Goal: Navigation & Orientation: Find specific page/section

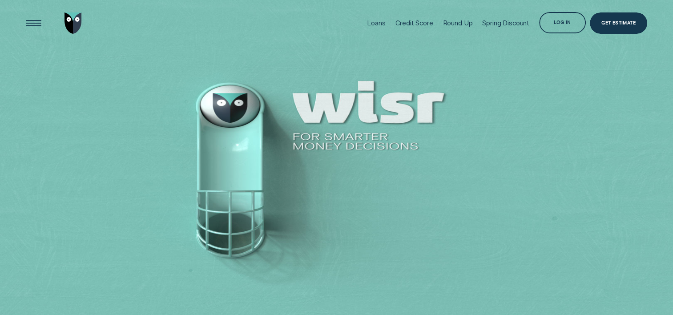
click at [548, 24] on div "Log in" at bounding box center [562, 22] width 47 height 21
click at [557, 22] on div "Log in" at bounding box center [562, 24] width 17 height 4
click at [38, 21] on div "Open Menu" at bounding box center [34, 23] width 30 height 30
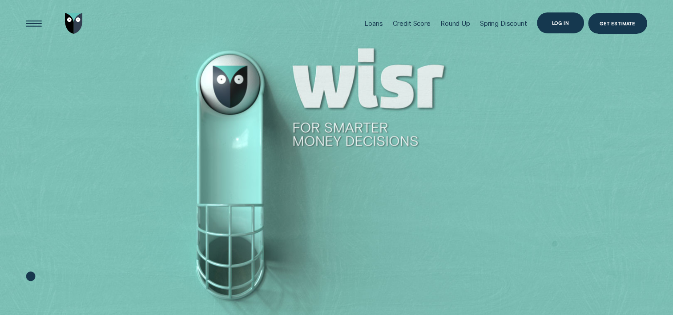
click at [557, 21] on div "Log in" at bounding box center [559, 23] width 17 height 4
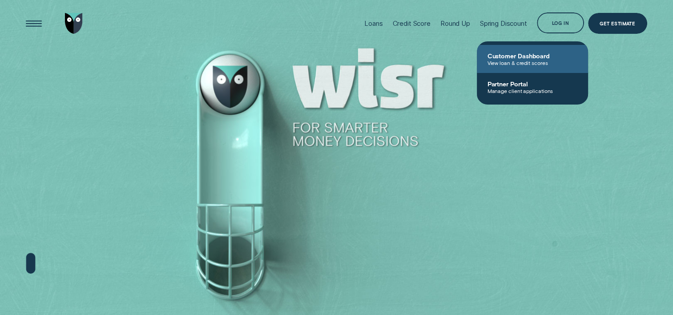
click at [539, 60] on span "View loan & credit scores" at bounding box center [532, 63] width 90 height 6
